Goal: Transaction & Acquisition: Purchase product/service

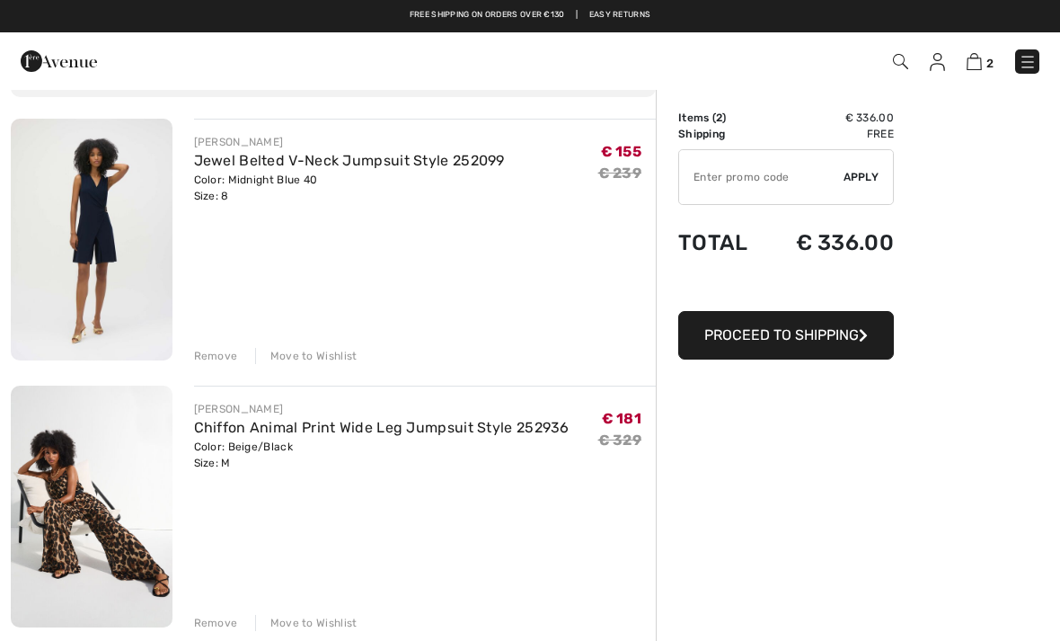
scroll to position [119, 0]
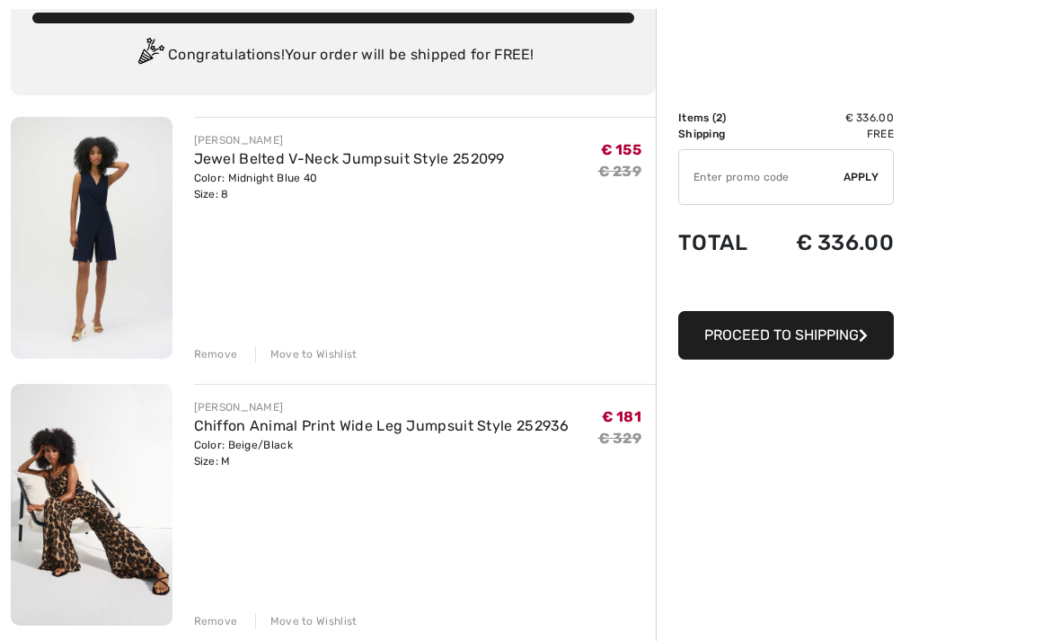
click at [536, 532] on div "[PERSON_NAME] Chiffon Animal Print Wide Leg Jumpsuit Style 252936 Color: Beige/…" at bounding box center [425, 506] width 463 height 245
click at [321, 447] on div "Color: Beige/Black Size: M" at bounding box center [382, 453] width 376 height 32
click at [305, 421] on link "Chiffon Animal Print Wide Leg Jumpsuit Style 252936" at bounding box center [382, 425] width 376 height 17
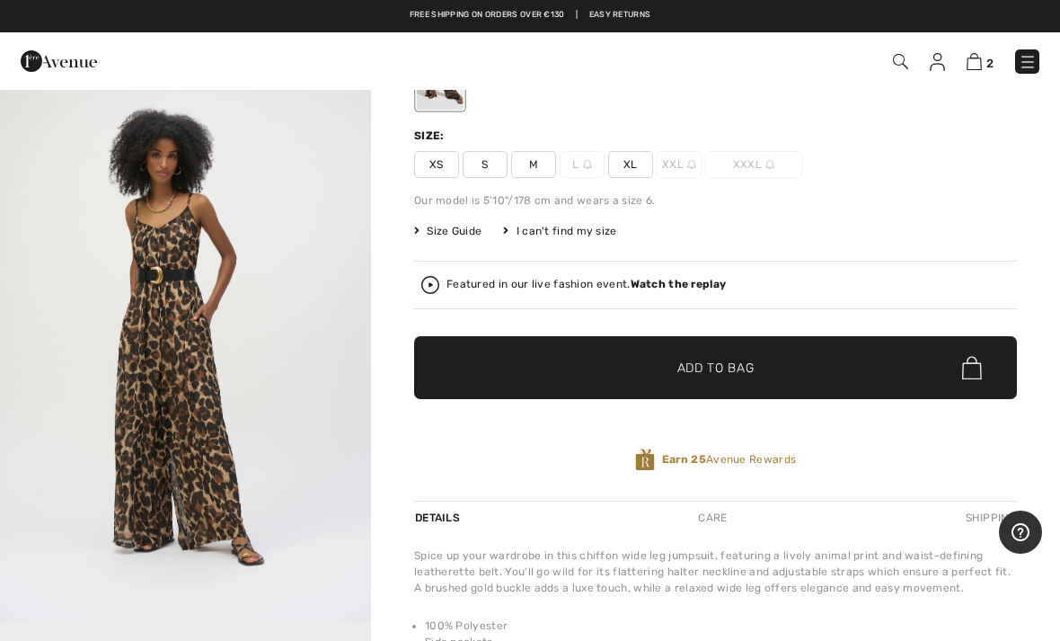
scroll to position [370, 0]
click at [982, 54] on img at bounding box center [974, 61] width 15 height 17
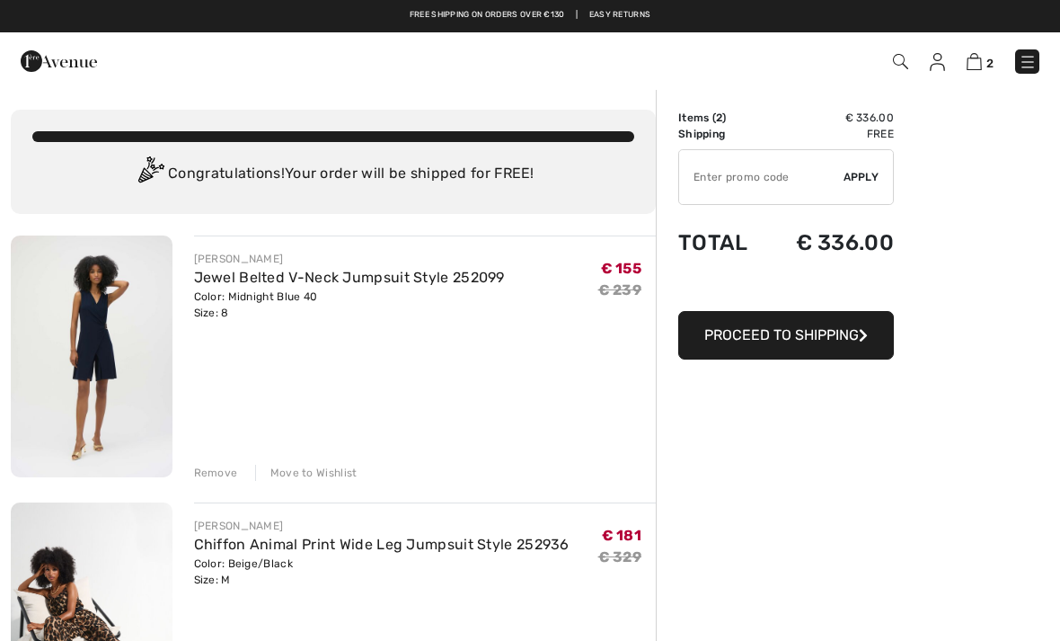
click at [307, 469] on div "Move to Wishlist" at bounding box center [306, 473] width 102 height 16
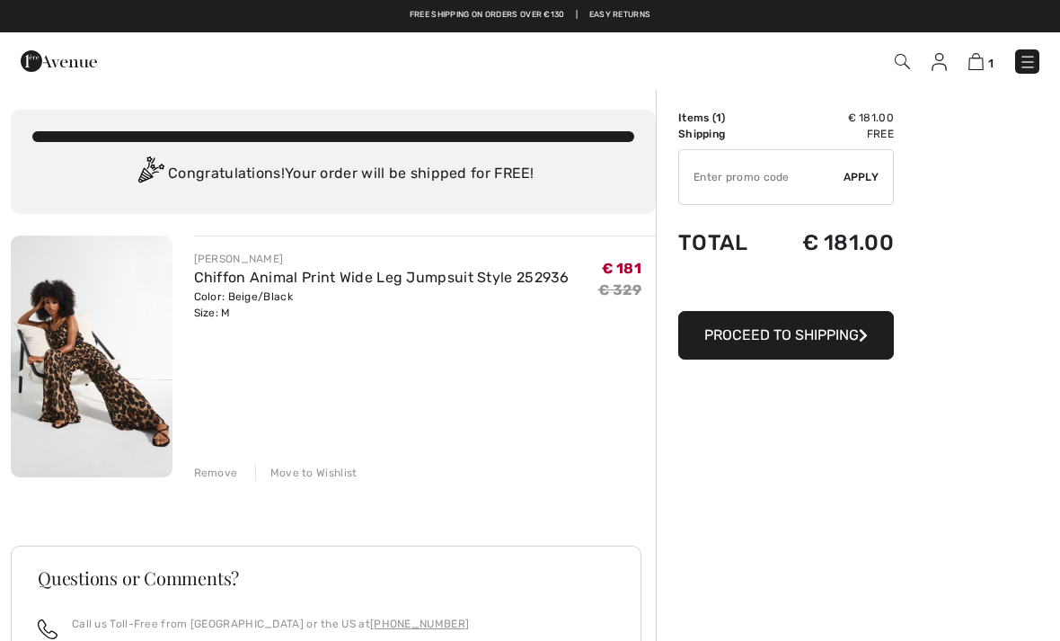
click at [301, 474] on div "Move to Wishlist" at bounding box center [306, 473] width 102 height 16
